Goal: Task Accomplishment & Management: Manage account settings

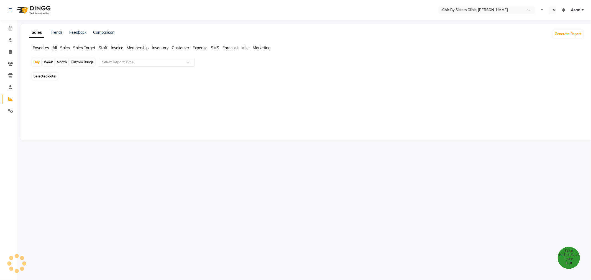
select select "en"
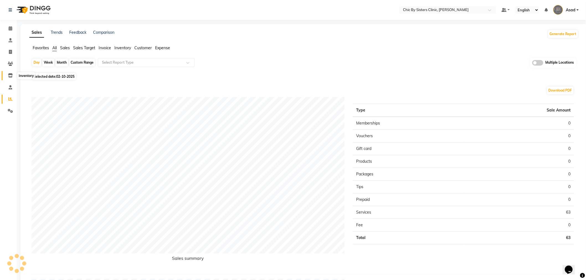
click at [12, 76] on icon at bounding box center [10, 75] width 5 height 4
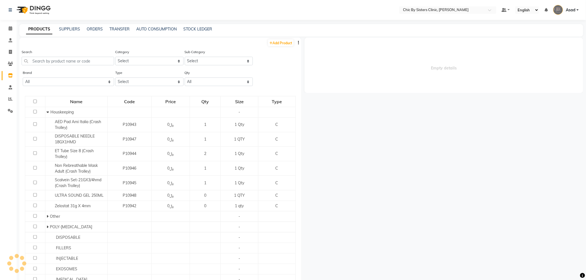
select select
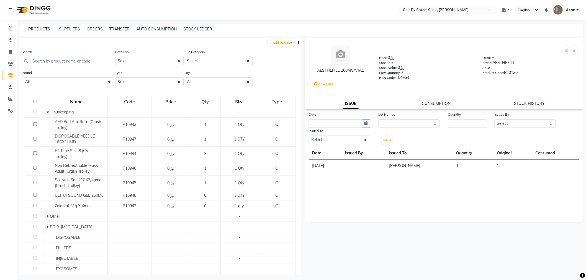
click at [92, 26] on div "ORDERS" at bounding box center [95, 29] width 16 height 6
click at [93, 29] on link "ORDERS" at bounding box center [95, 29] width 16 height 5
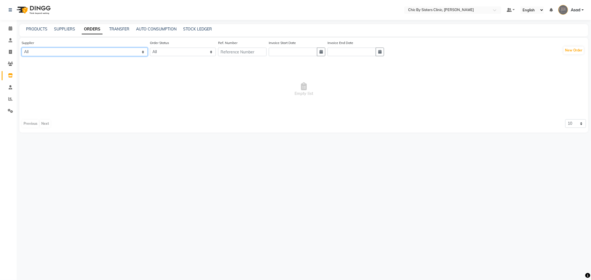
click at [91, 53] on select "All 1111006 - Dubimed Medical Supplies Trading SPC 1110858 - Healthy Living Med…" at bounding box center [85, 52] width 126 height 9
click at [477, 8] on input "text" at bounding box center [447, 11] width 80 height 6
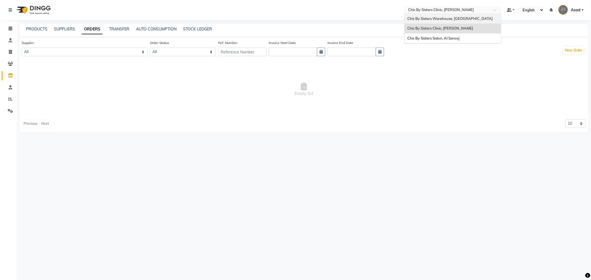
click at [468, 16] on div "Chic By Sisters Warehouse, [GEOGRAPHIC_DATA]" at bounding box center [453, 19] width 96 height 10
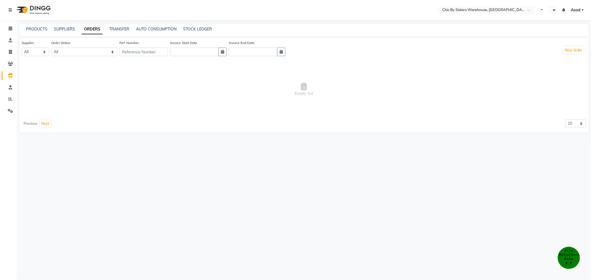
select select "en"
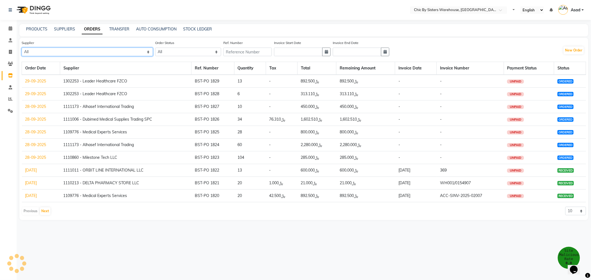
click at [96, 53] on select "All 1111006 - Dubimed Medical Supplies Trading SPC 1110858 - Healthy Living Med…" at bounding box center [87, 52] width 131 height 9
select select "5701"
click at [22, 48] on select "All 1111006 - Dubimed Medical Supplies Trading SPC 1110858 - Healthy Living Med…" at bounding box center [87, 52] width 131 height 9
